Goal: Navigation & Orientation: Find specific page/section

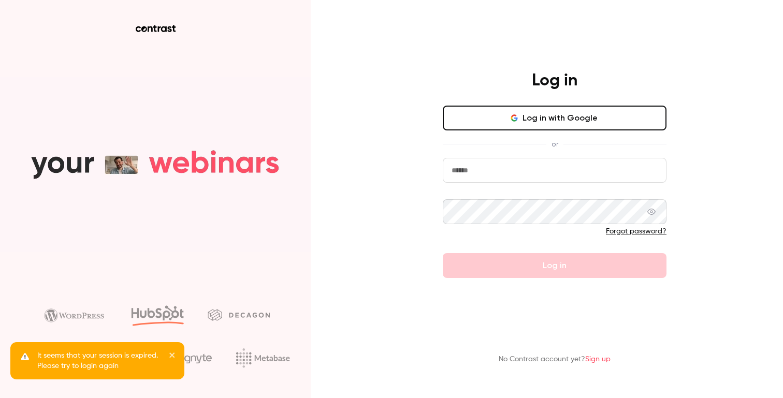
click at [569, 117] on button "Log in with Google" at bounding box center [555, 118] width 224 height 25
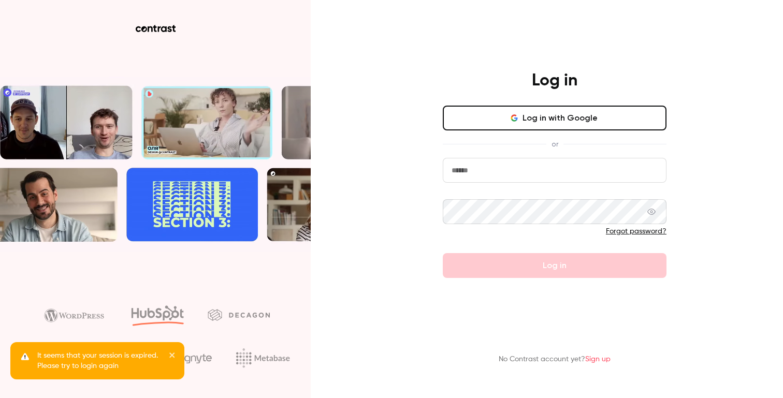
click at [546, 179] on input "email" at bounding box center [555, 170] width 224 height 25
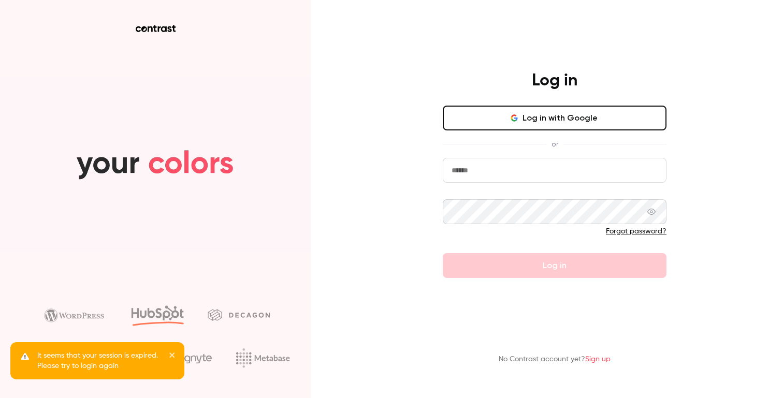
click at [607, 165] on input "email" at bounding box center [555, 170] width 224 height 25
click at [0, 398] on com-1password-button at bounding box center [0, 398] width 0 height 0
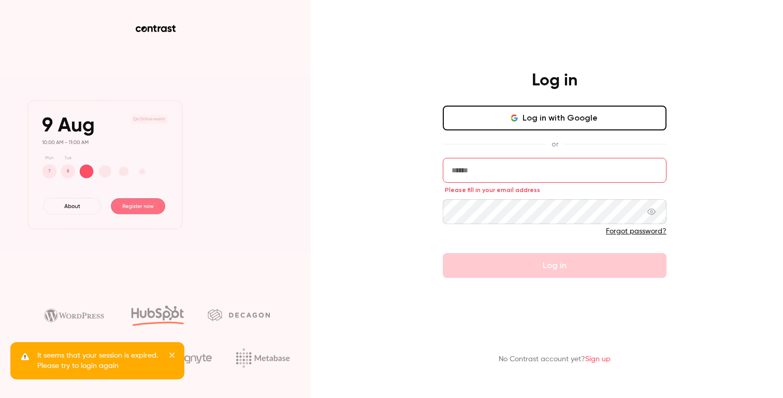
type input "**********"
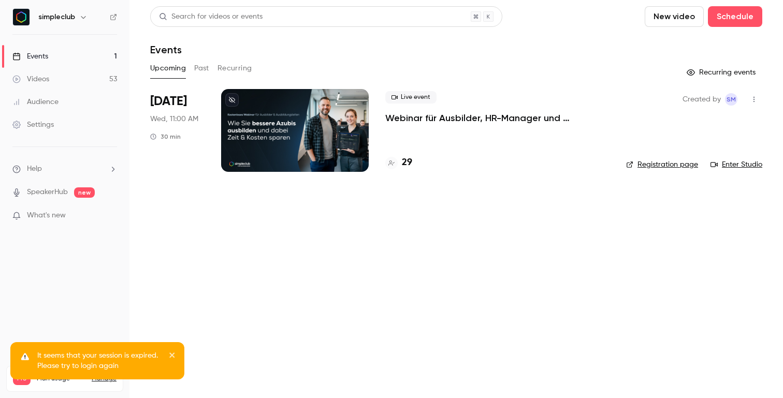
click at [170, 354] on icon "close" at bounding box center [171, 355] width 5 height 5
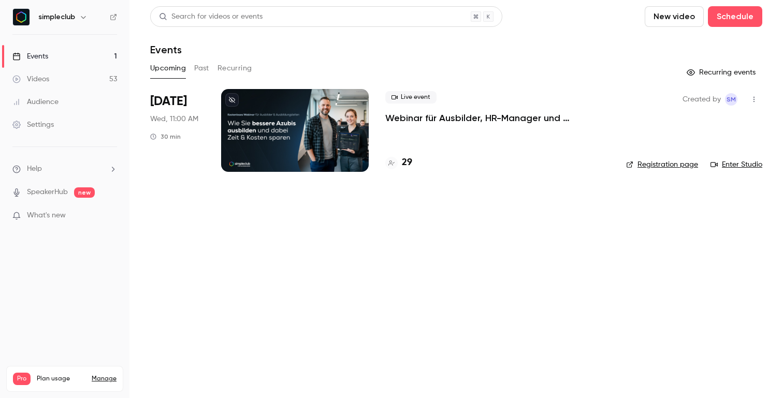
click at [265, 283] on main "Search for videos or events New video Schedule Events Upcoming Past Recurring R…" at bounding box center [455, 199] width 653 height 398
click at [739, 163] on link "Enter Studio" at bounding box center [736, 164] width 52 height 10
